Goal: Navigation & Orientation: Find specific page/section

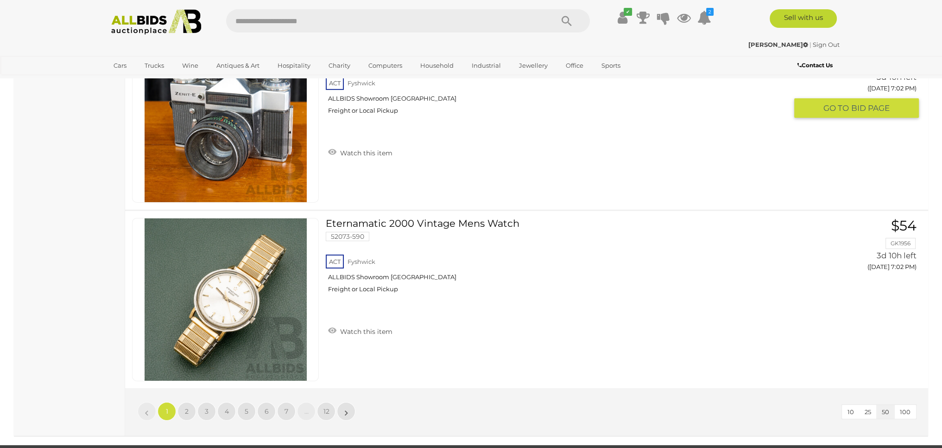
scroll to position [8802, 0]
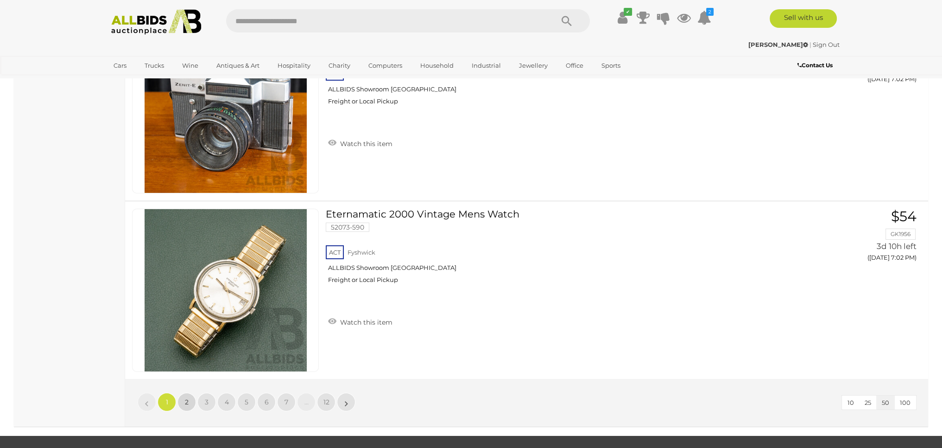
click at [187, 397] on span "2" at bounding box center [187, 401] width 4 height 8
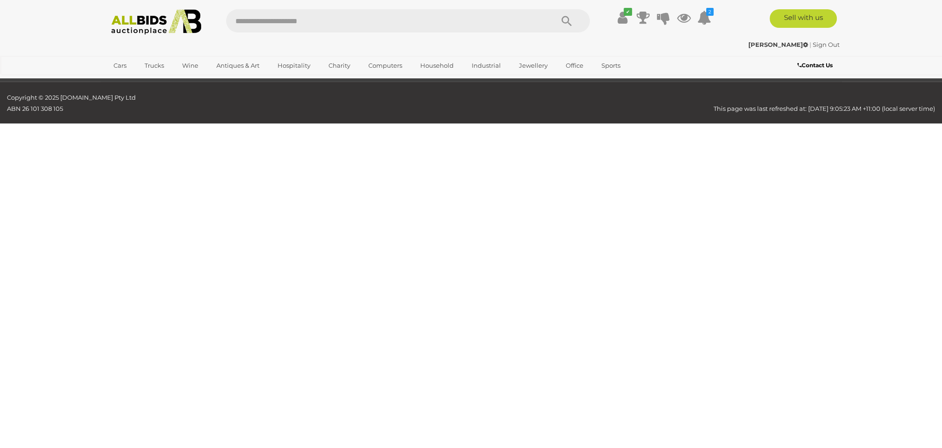
scroll to position [170, 0]
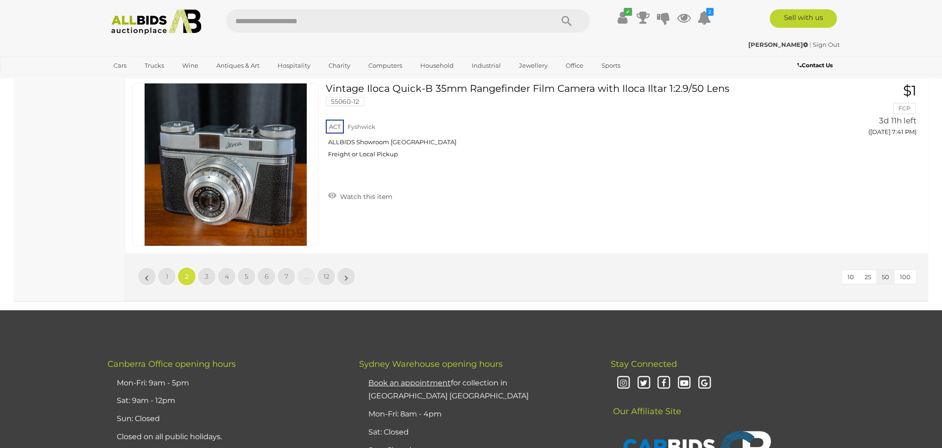
scroll to position [8926, 0]
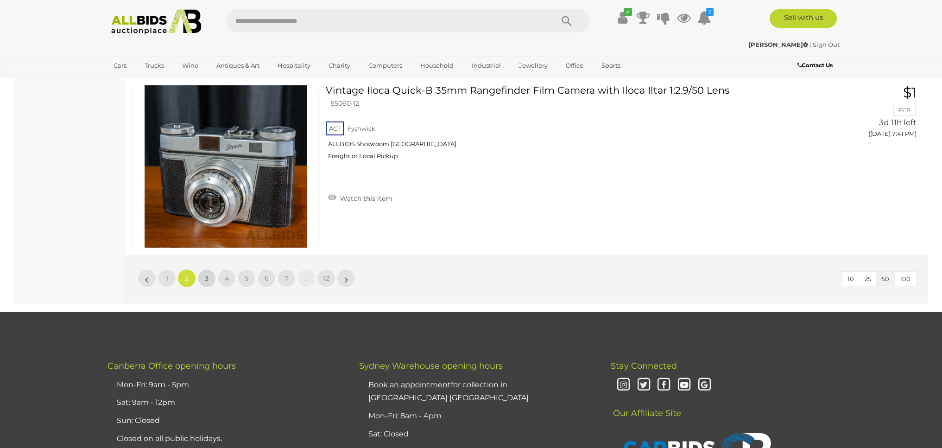
click at [205, 274] on span "3" at bounding box center [207, 278] width 4 height 8
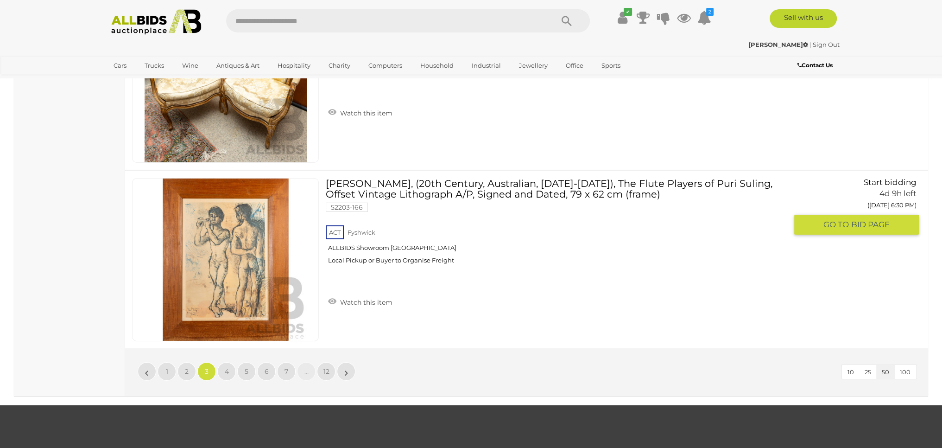
scroll to position [8833, 0]
click at [225, 366] on span "4" at bounding box center [227, 370] width 4 height 8
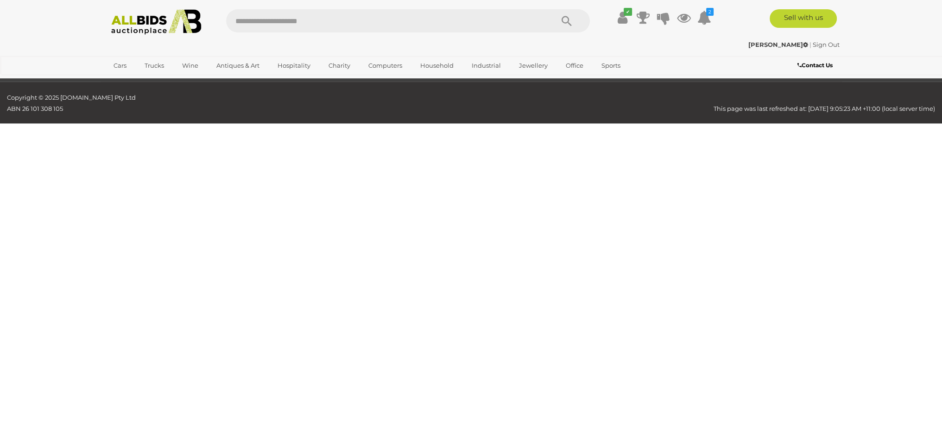
scroll to position [170, 0]
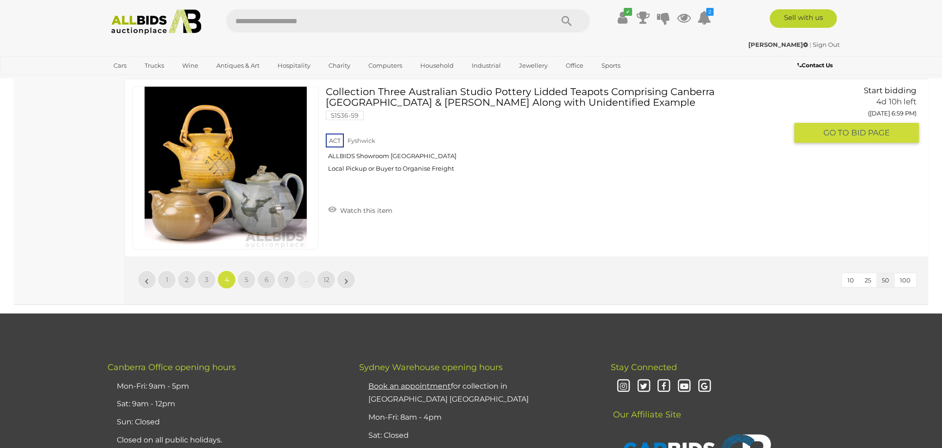
scroll to position [8926, 0]
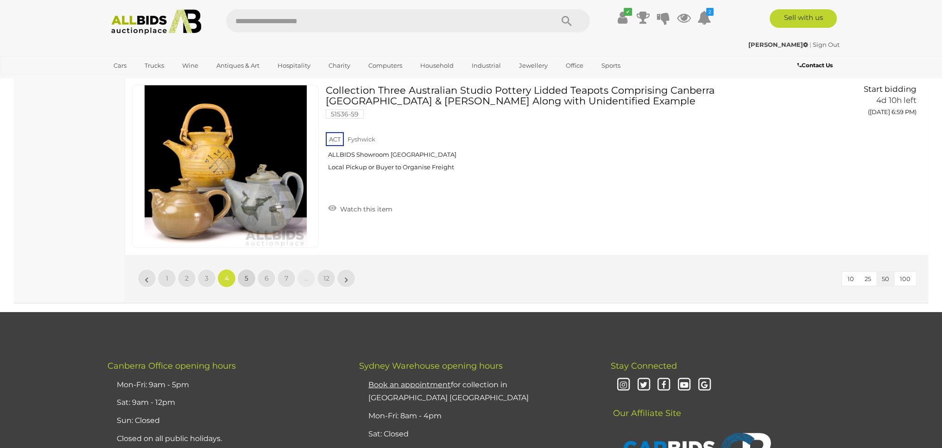
click at [244, 269] on link "5" at bounding box center [246, 278] width 19 height 19
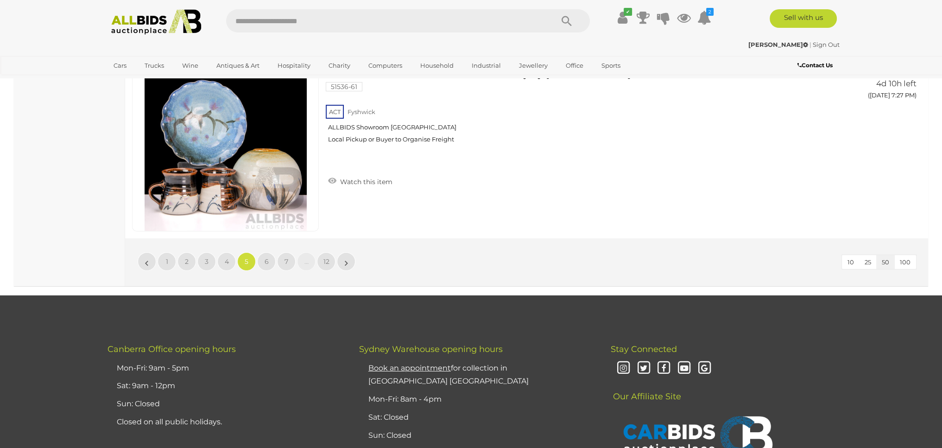
scroll to position [9018, 0]
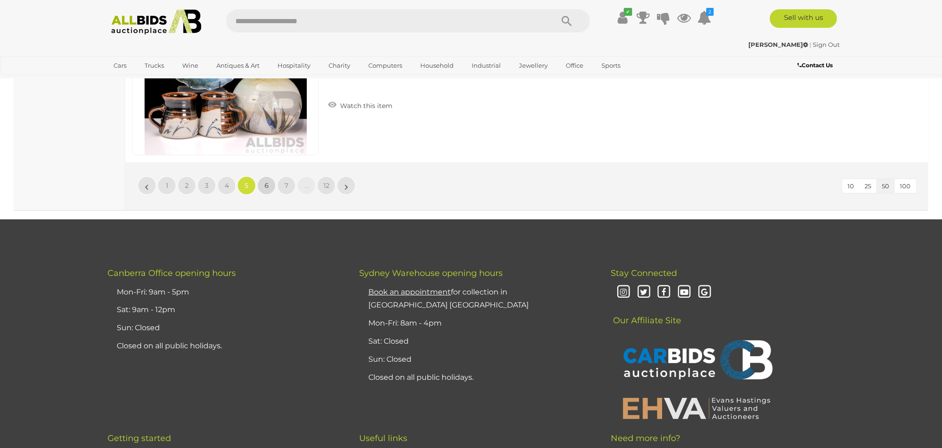
click at [267, 181] on span "6" at bounding box center [267, 185] width 4 height 8
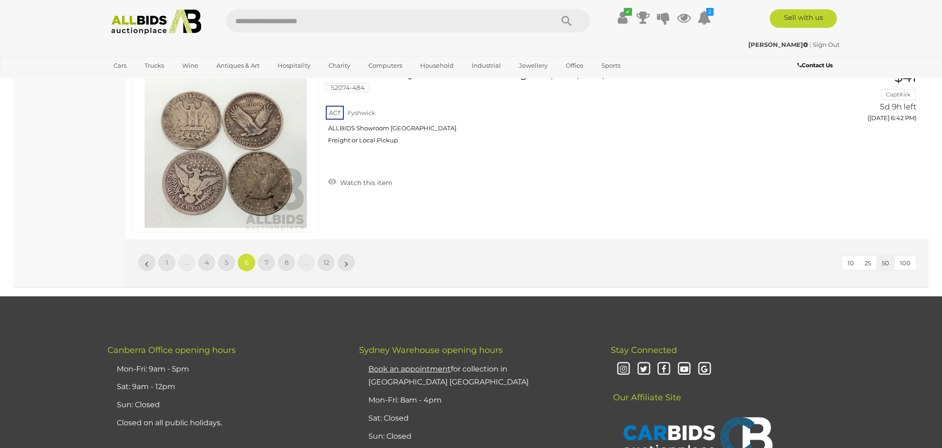
scroll to position [9018, 0]
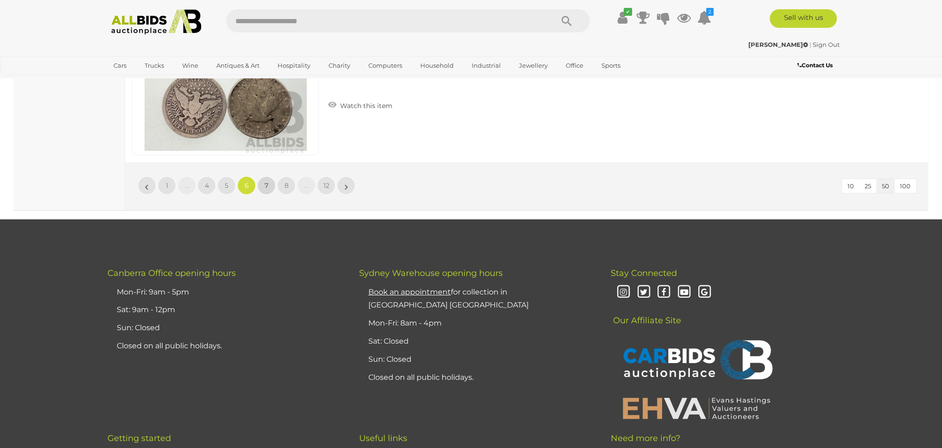
click at [267, 181] on span "7" at bounding box center [267, 185] width 4 height 8
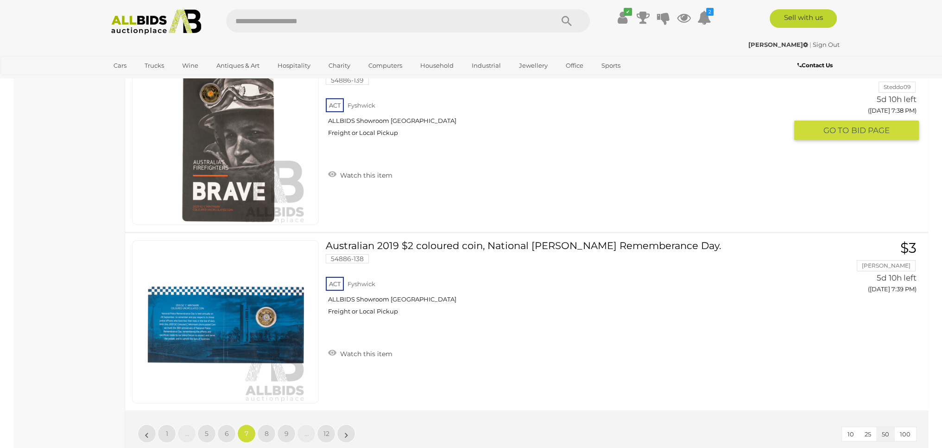
scroll to position [8879, 0]
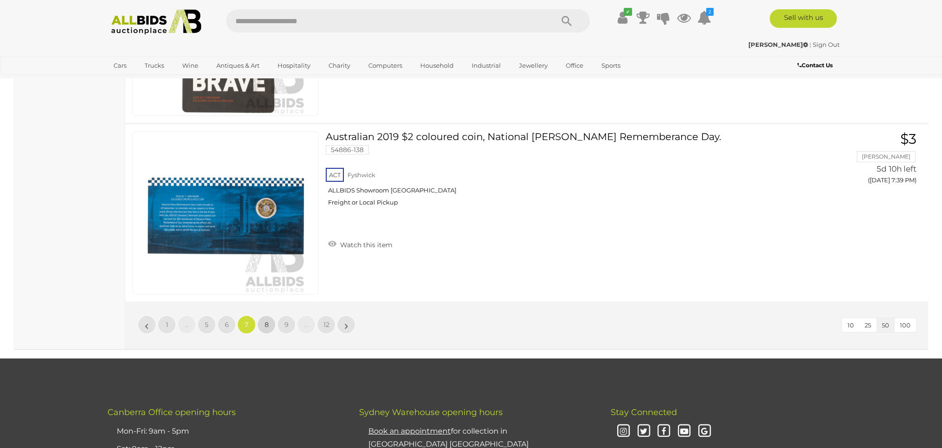
click at [265, 315] on link "8" at bounding box center [266, 324] width 19 height 19
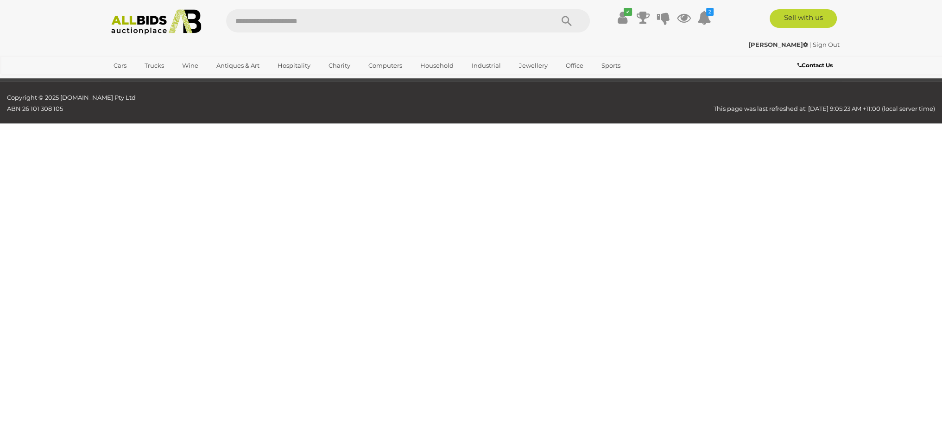
scroll to position [170, 0]
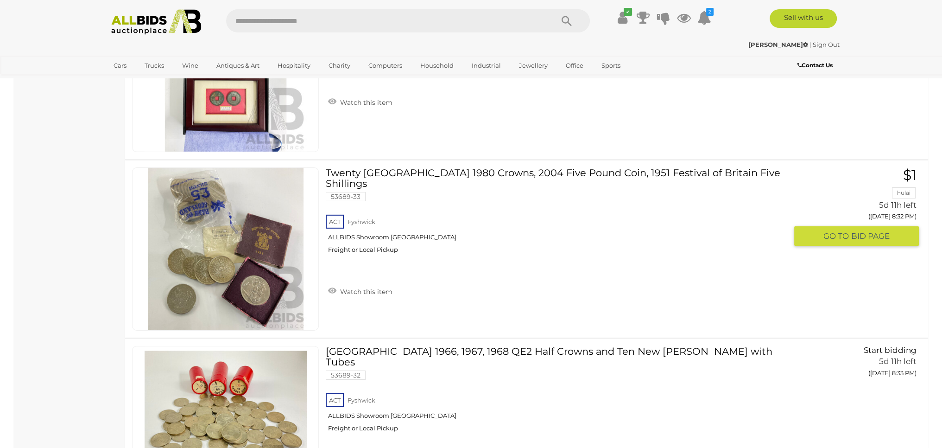
scroll to position [8787, 0]
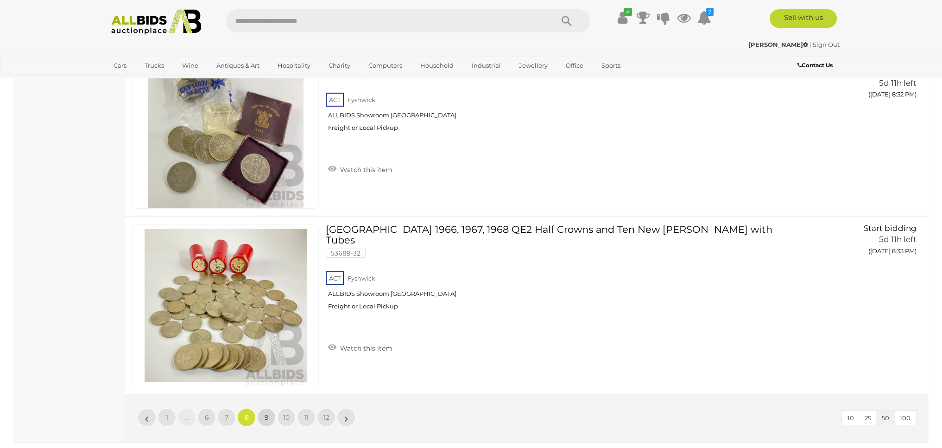
click at [266, 413] on span "9" at bounding box center [267, 417] width 4 height 8
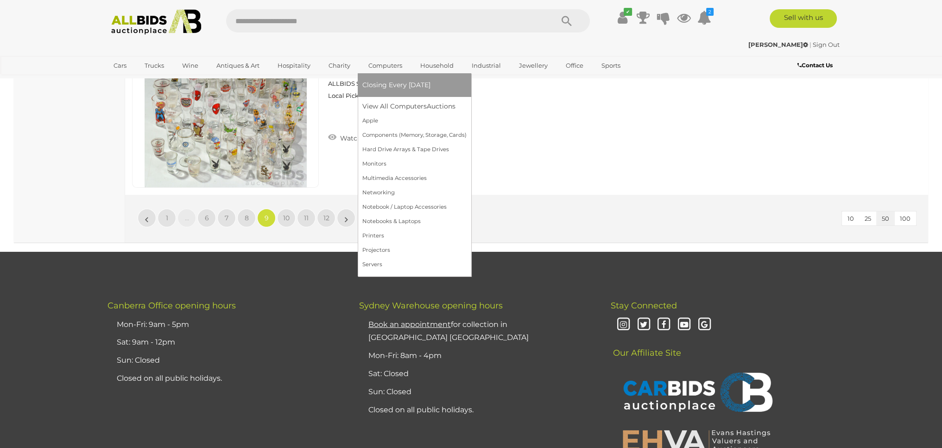
scroll to position [8972, 0]
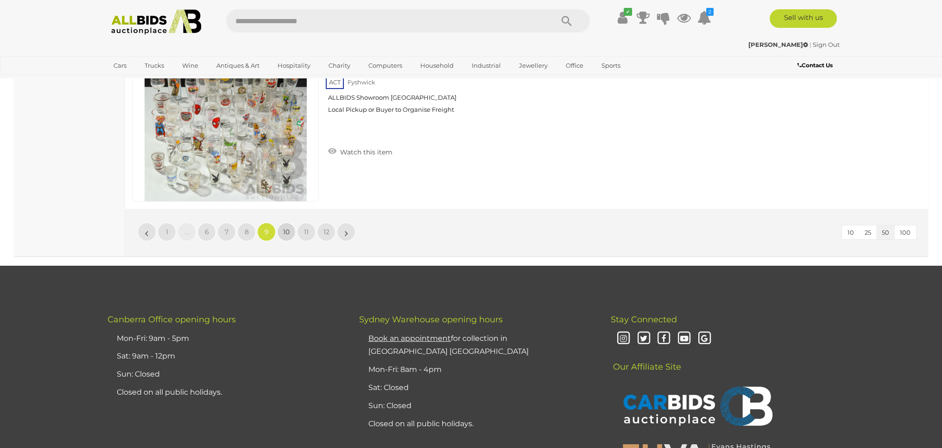
click at [284, 222] on link "10" at bounding box center [286, 231] width 19 height 19
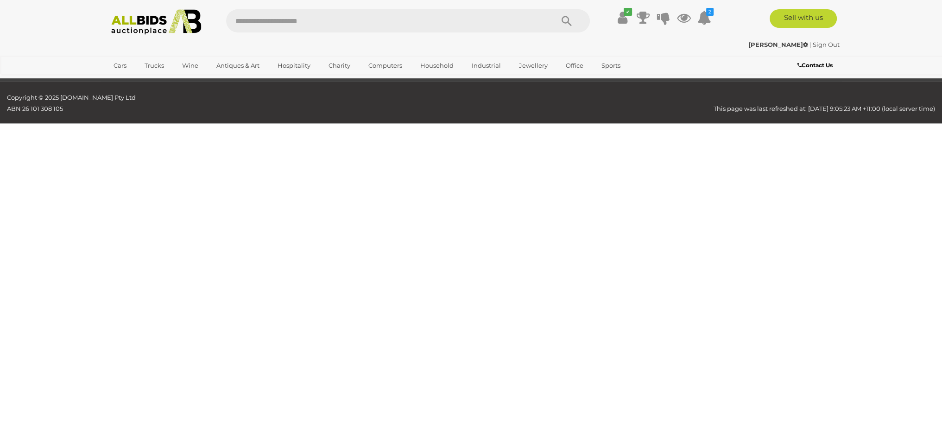
scroll to position [170, 0]
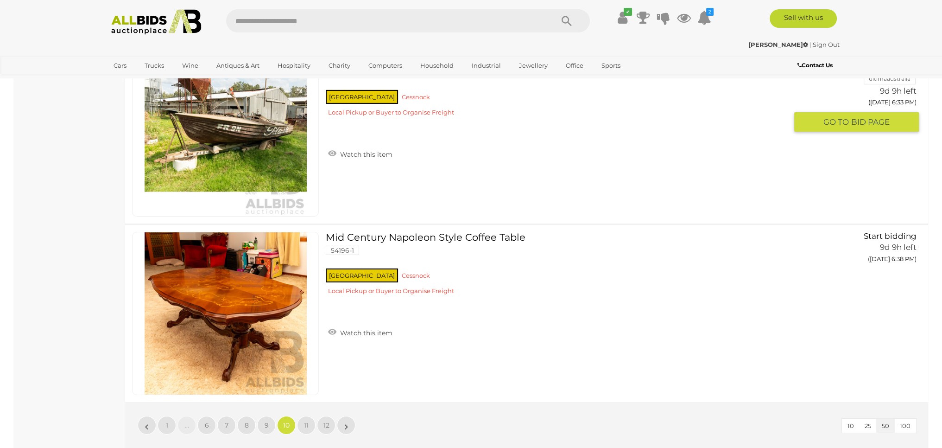
scroll to position [8787, 0]
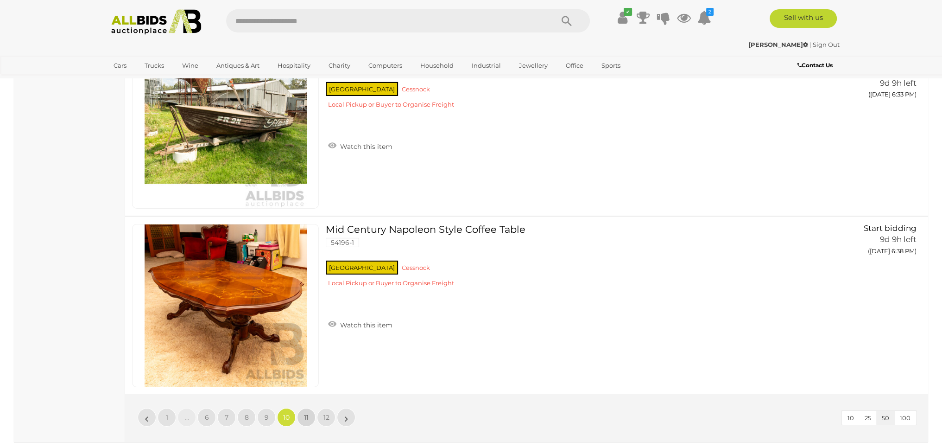
click at [304, 408] on link "11" at bounding box center [306, 417] width 19 height 19
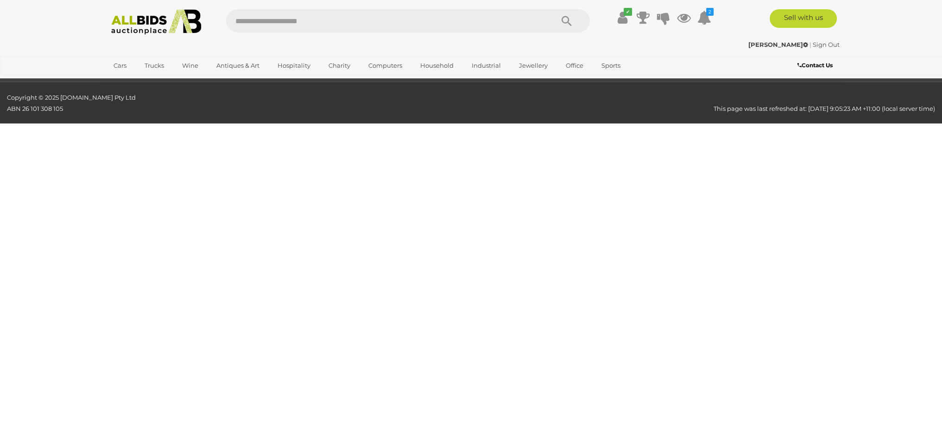
scroll to position [170, 0]
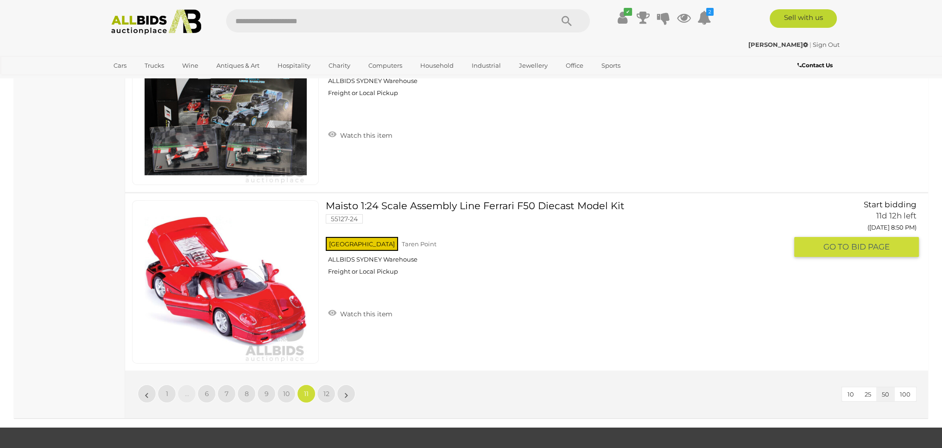
scroll to position [8833, 0]
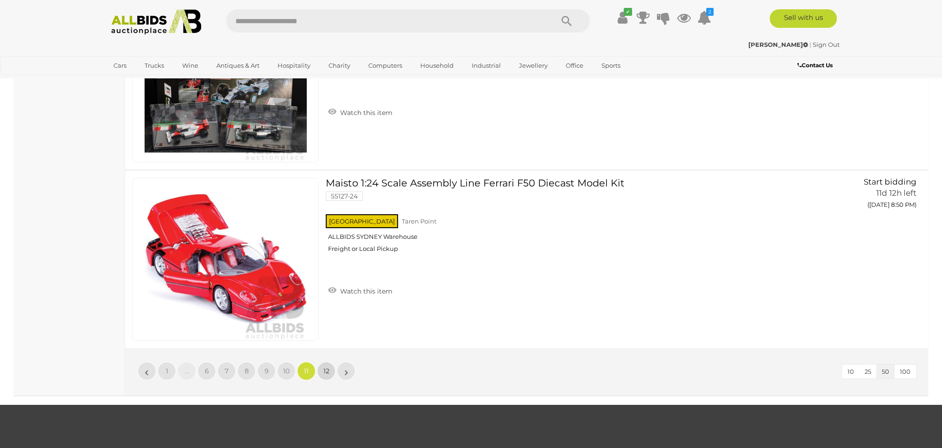
click at [325, 366] on span "12" at bounding box center [326, 370] width 6 height 8
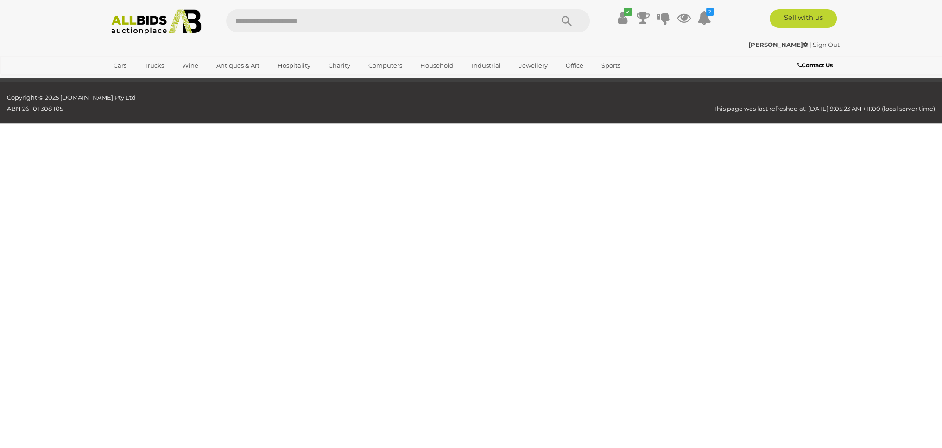
scroll to position [170, 0]
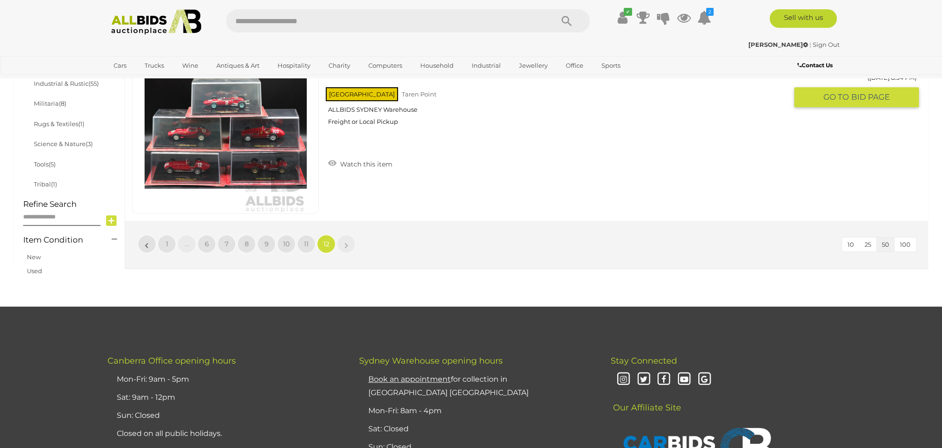
scroll to position [633, 0]
